Goal: Check status: Check status

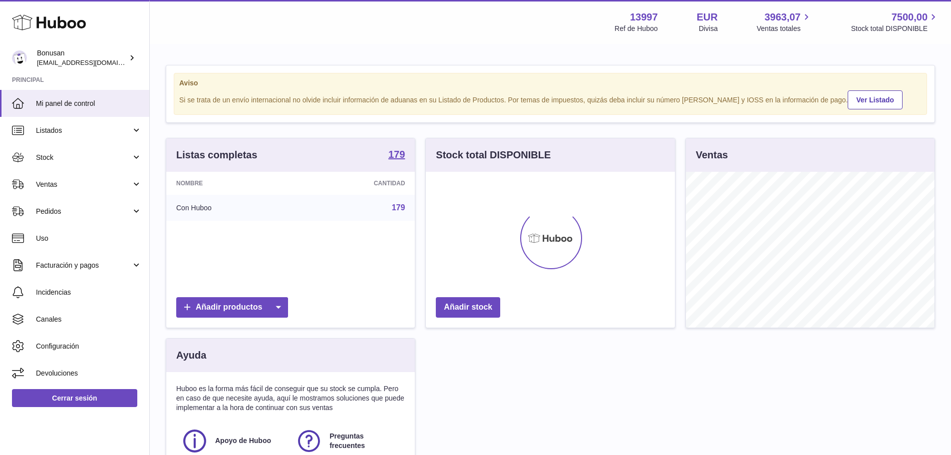
scroll to position [156, 249]
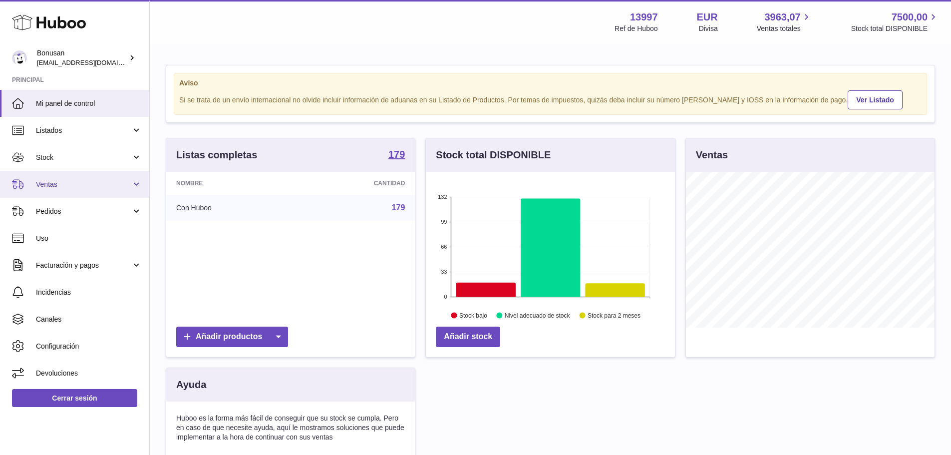
click at [57, 185] on span "Ventas" at bounding box center [83, 184] width 95 height 9
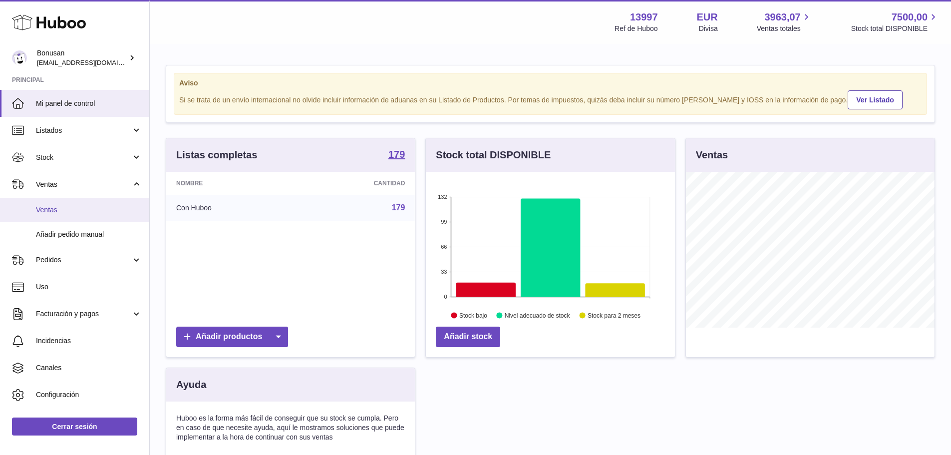
click at [51, 209] on span "Ventas" at bounding box center [89, 209] width 106 height 9
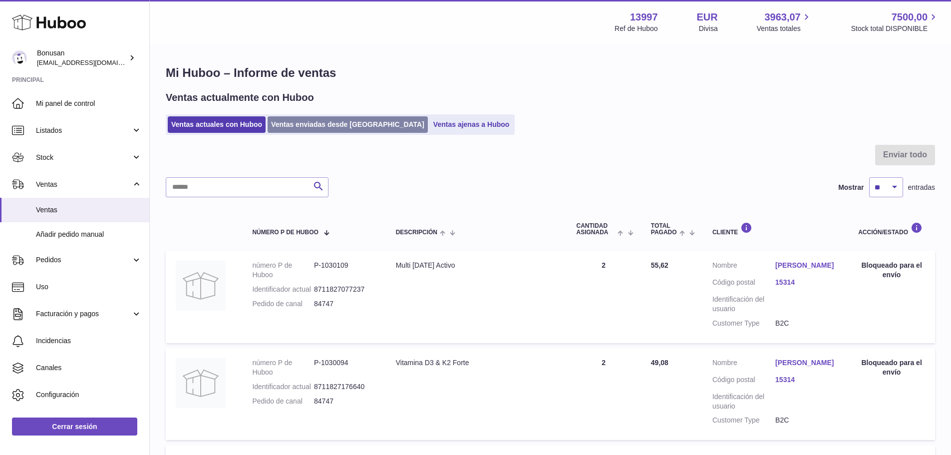
click at [296, 124] on link "Ventas enviadas desde [GEOGRAPHIC_DATA]" at bounding box center [347, 124] width 160 height 16
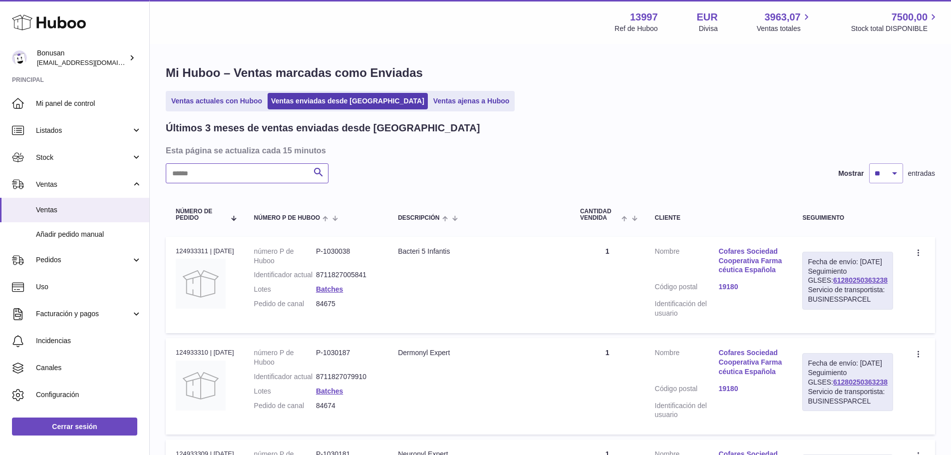
click at [217, 178] on input "text" at bounding box center [247, 173] width 163 height 20
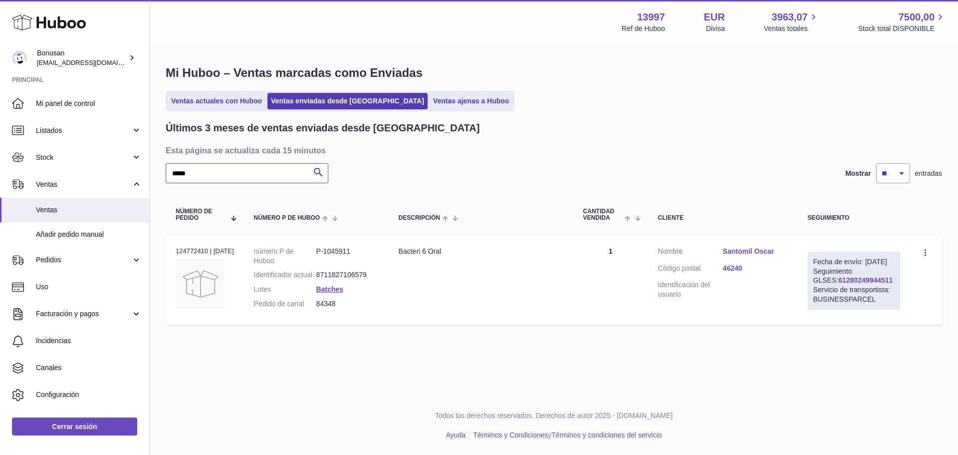
type input "*****"
click at [840, 284] on link "61280249944511" at bounding box center [865, 280] width 54 height 8
